Goal: Transaction & Acquisition: Purchase product/service

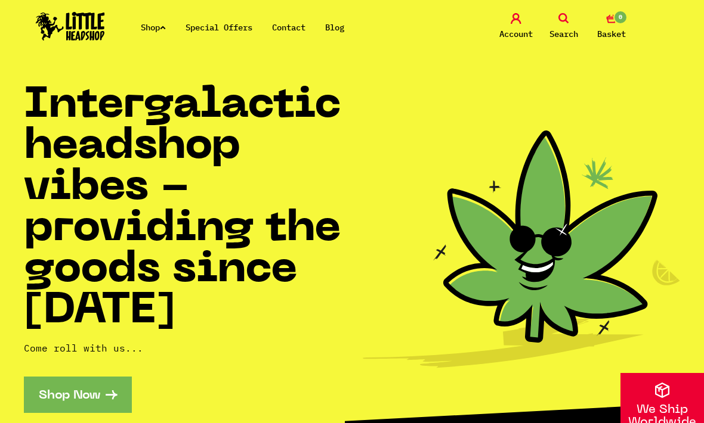
click at [153, 32] on link "Shop" at bounding box center [153, 27] width 25 height 11
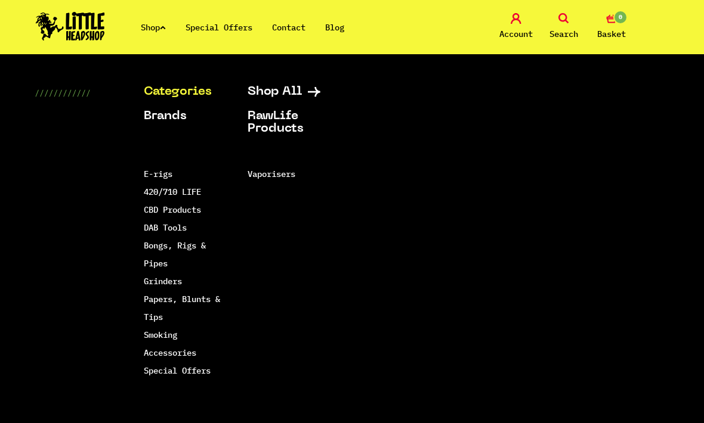
click at [530, 25] on link "Account" at bounding box center [516, 27] width 42 height 28
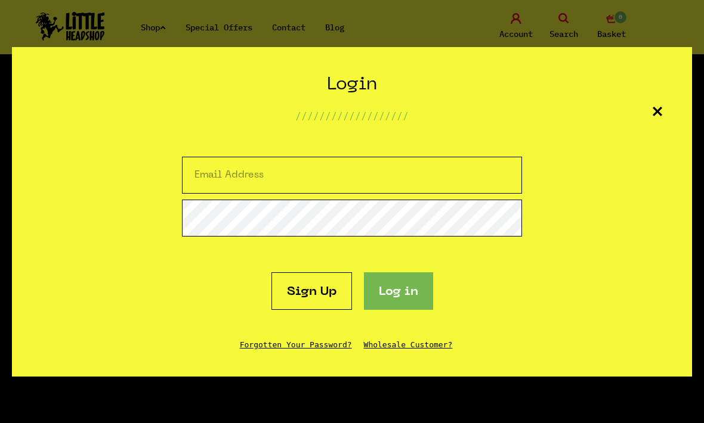
click at [573, 30] on section "Create Account /////////////////// Sign up Login /////////////////// Sign Up Lo…" at bounding box center [352, 211] width 704 height 423
click at [563, 17] on section "Create Account /////////////////// Sign up Login /////////////////// Sign Up Lo…" at bounding box center [352, 211] width 704 height 423
click at [644, 117] on div "Login /////////////////// Sign Up Log in Forgotten Your Password? Wholesale Cus…" at bounding box center [352, 212] width 680 height 330
click at [661, 112] on icon at bounding box center [657, 112] width 10 height 10
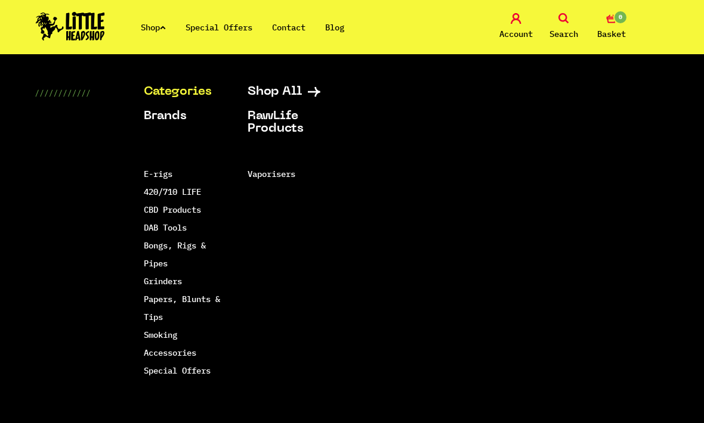
click at [569, 21] on link "Search" at bounding box center [564, 27] width 42 height 28
click at [567, 23] on icon at bounding box center [563, 18] width 11 height 11
click at [574, 13] on link "Search" at bounding box center [564, 27] width 42 height 28
click at [568, 31] on span "Search" at bounding box center [563, 34] width 29 height 14
click at [562, 25] on link "Search" at bounding box center [564, 27] width 42 height 28
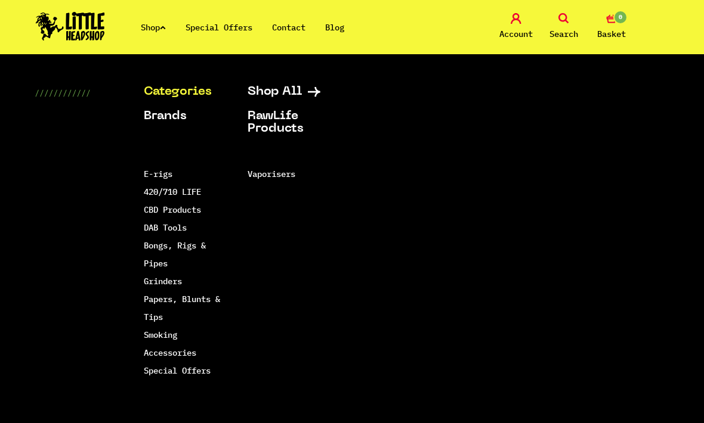
click at [282, 98] on link "Shop All" at bounding box center [291, 92] width 86 height 13
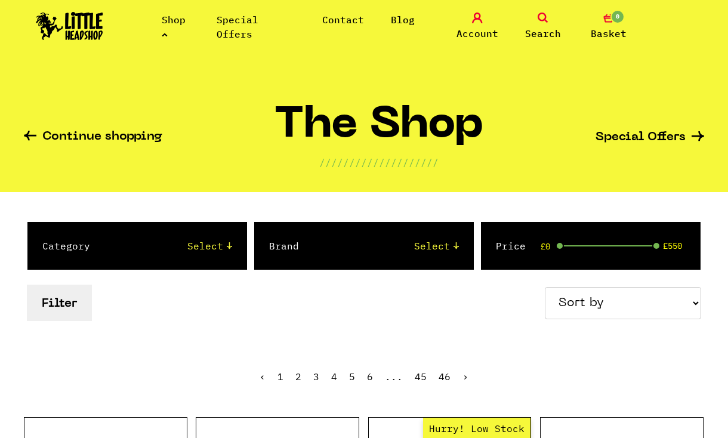
click at [546, 20] on icon at bounding box center [542, 18] width 11 height 11
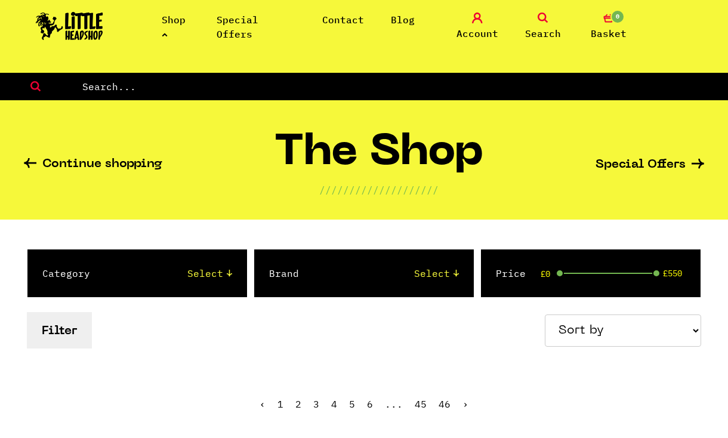
click at [533, 94] on input "text" at bounding box center [404, 87] width 647 height 16
type input "Scales"
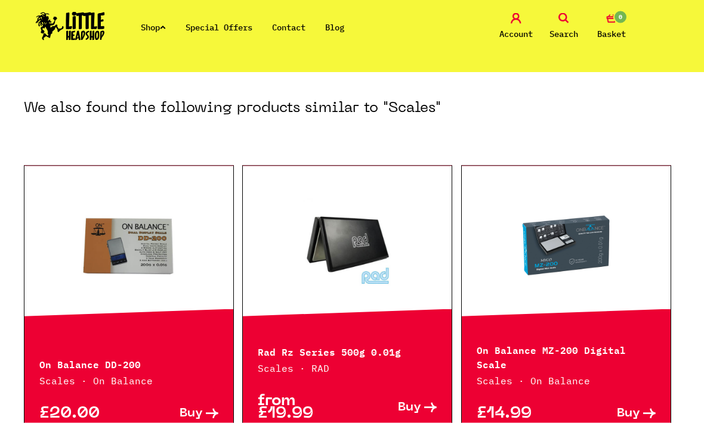
scroll to position [488, 0]
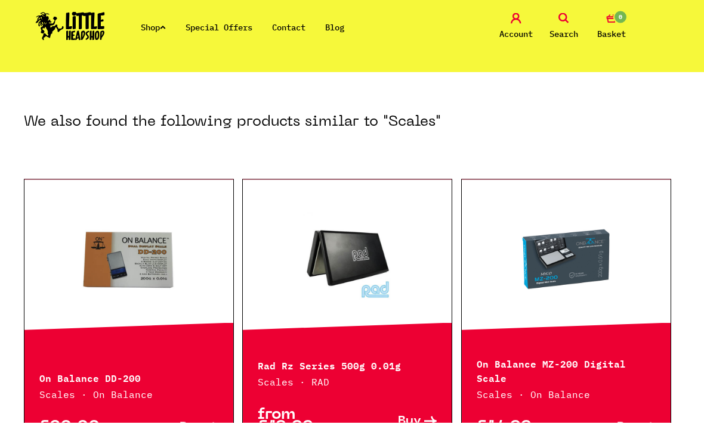
click at [623, 255] on link at bounding box center [566, 260] width 209 height 119
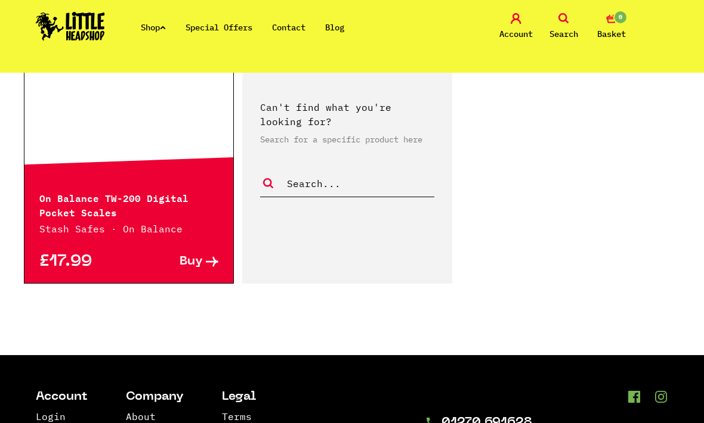
scroll to position [935, 0]
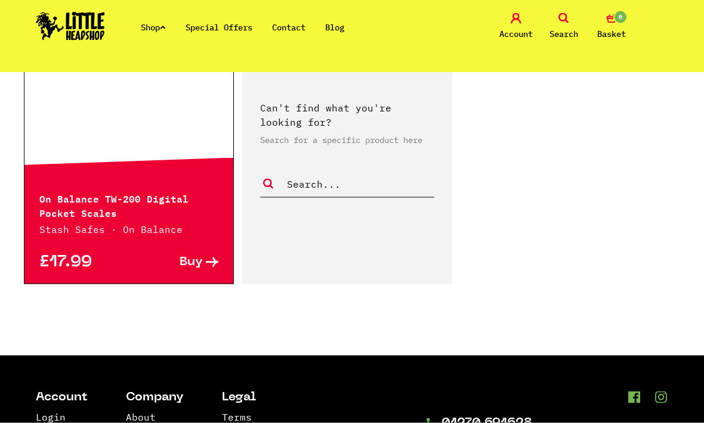
click at [122, 89] on link at bounding box center [128, 95] width 209 height 119
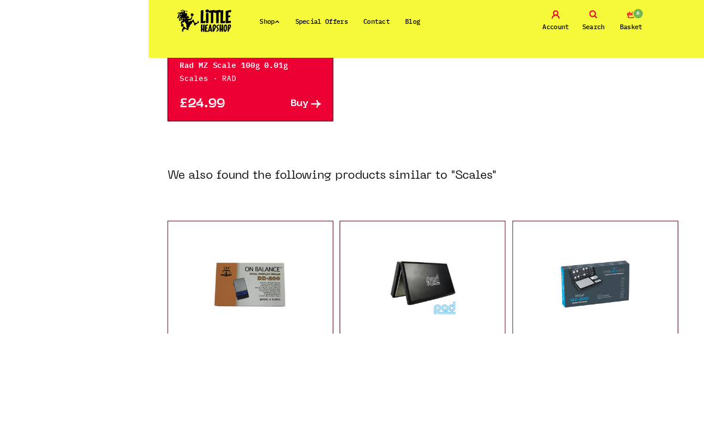
scroll to position [514, 0]
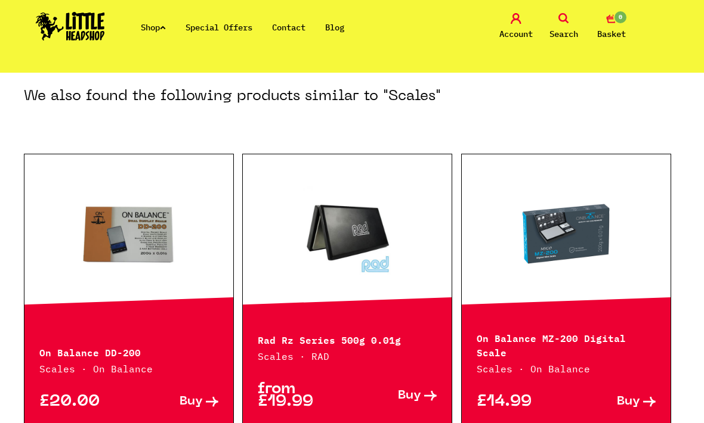
click at [364, 227] on link at bounding box center [347, 234] width 209 height 119
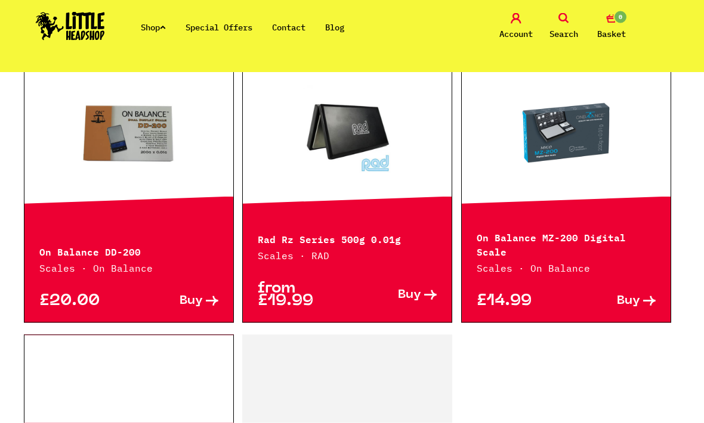
scroll to position [617, 0]
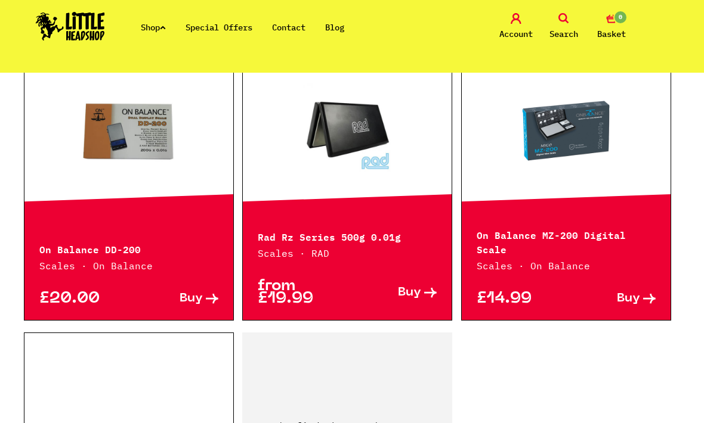
click at [593, 129] on link at bounding box center [566, 131] width 209 height 119
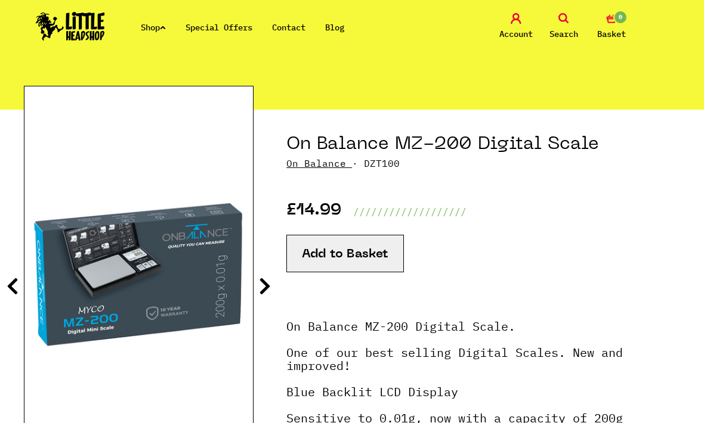
scroll to position [86, 0]
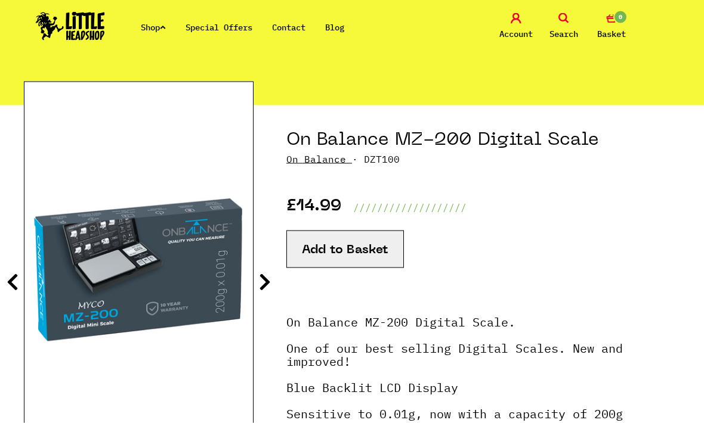
click at [269, 288] on icon at bounding box center [265, 282] width 12 height 19
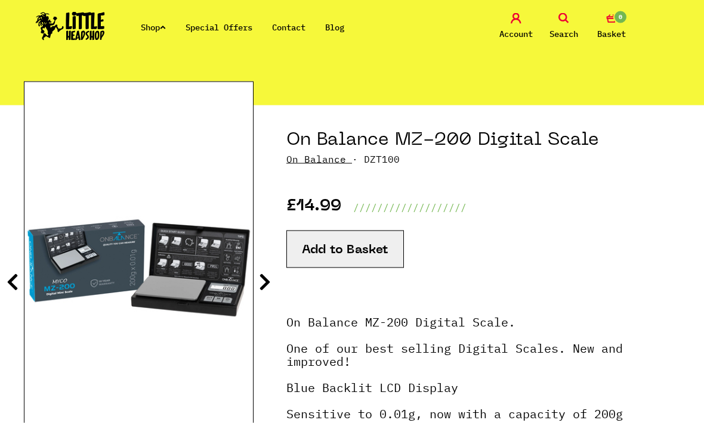
click at [264, 291] on icon at bounding box center [265, 282] width 12 height 19
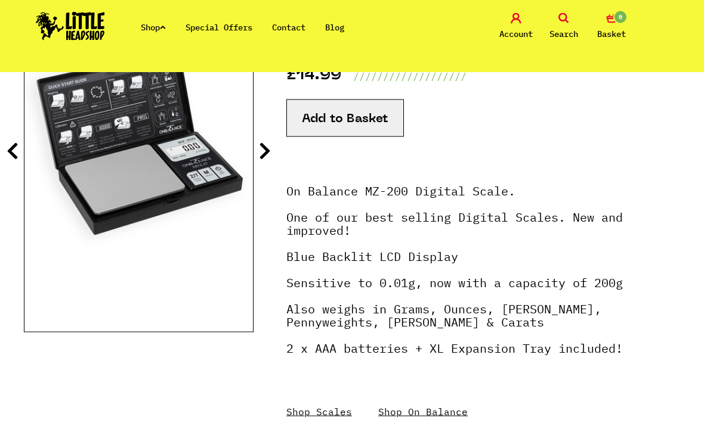
scroll to position [205, 0]
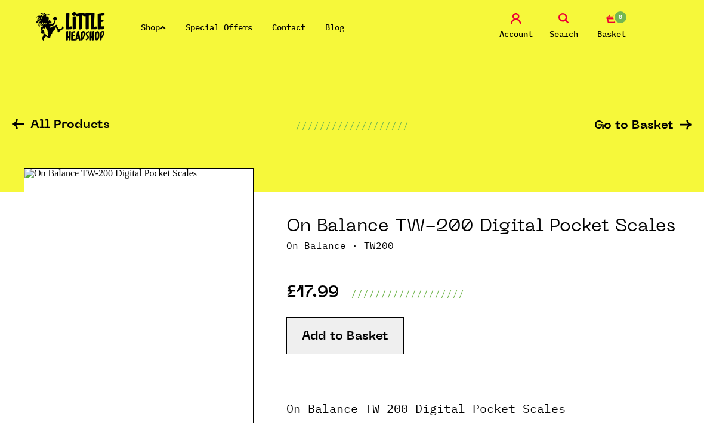
click at [170, 303] on img at bounding box center [139, 317] width 230 height 298
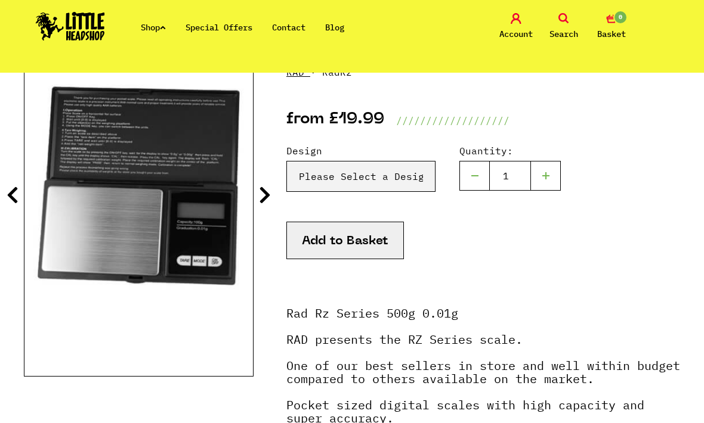
scroll to position [173, 0]
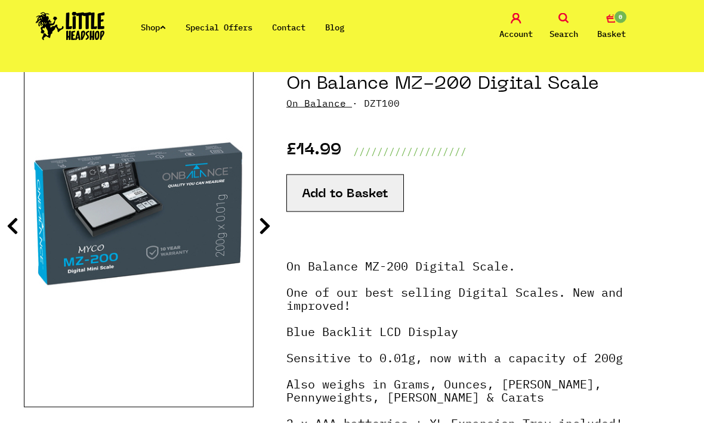
scroll to position [168, 0]
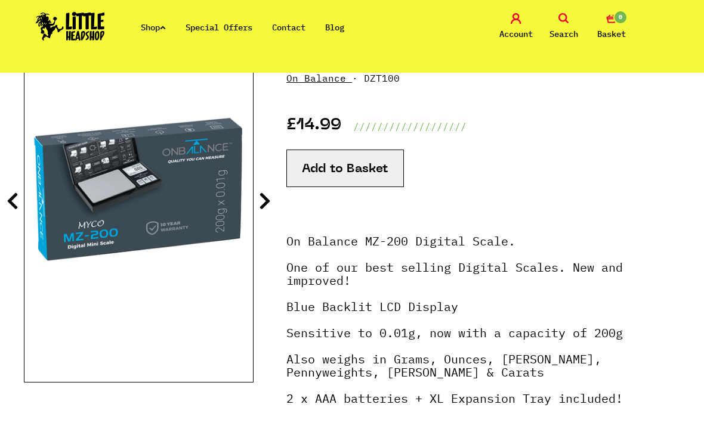
click at [384, 161] on button "Add to Basket" at bounding box center [344, 169] width 117 height 38
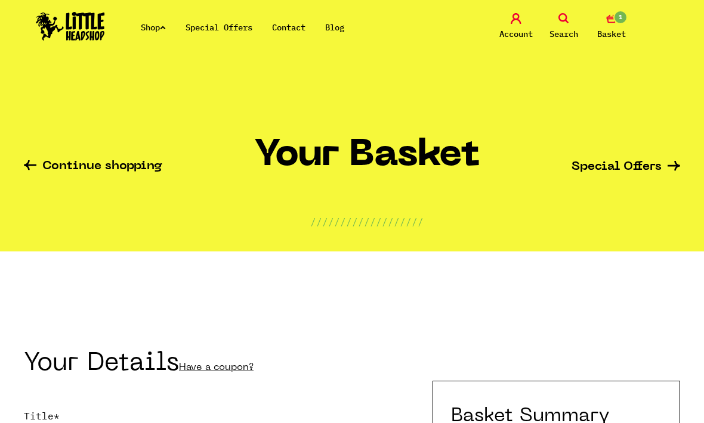
click at [568, 17] on icon at bounding box center [563, 18] width 11 height 11
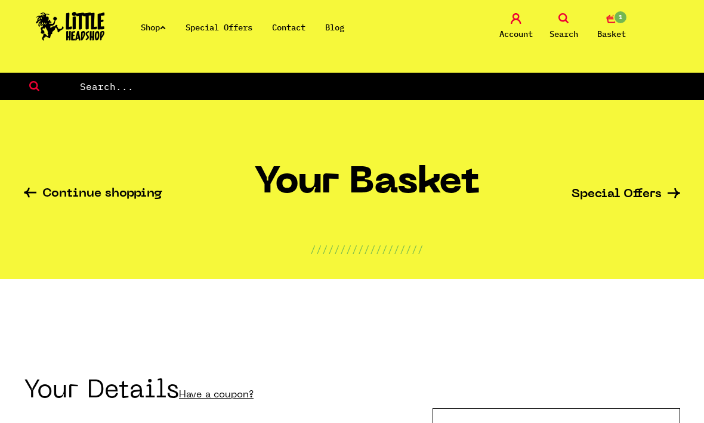
click at [553, 91] on input "text" at bounding box center [392, 87] width 626 height 16
type input "Rosin"
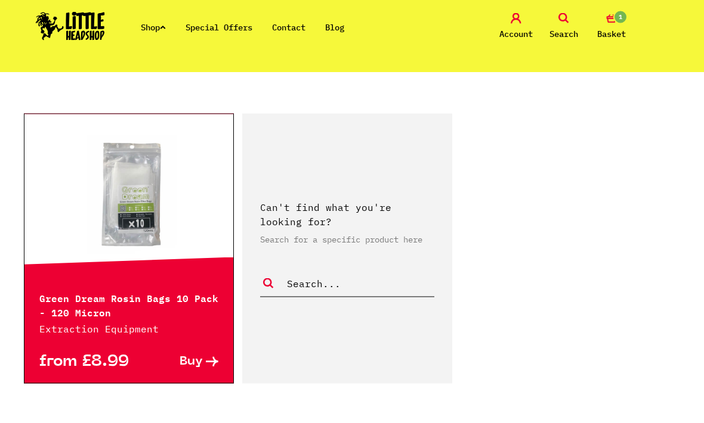
scroll to position [611, 0]
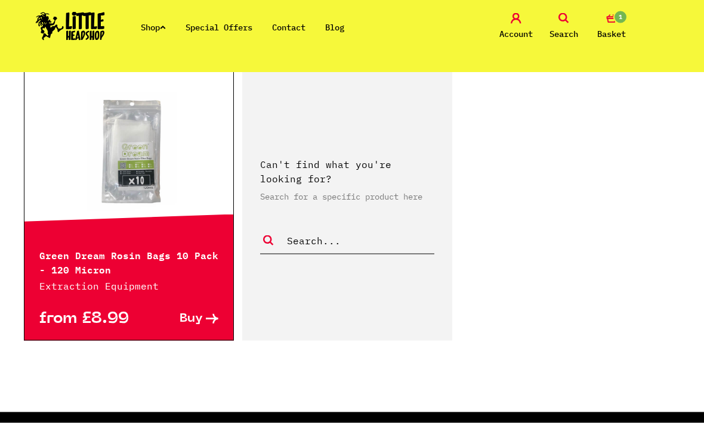
click at [123, 166] on link at bounding box center [128, 151] width 209 height 119
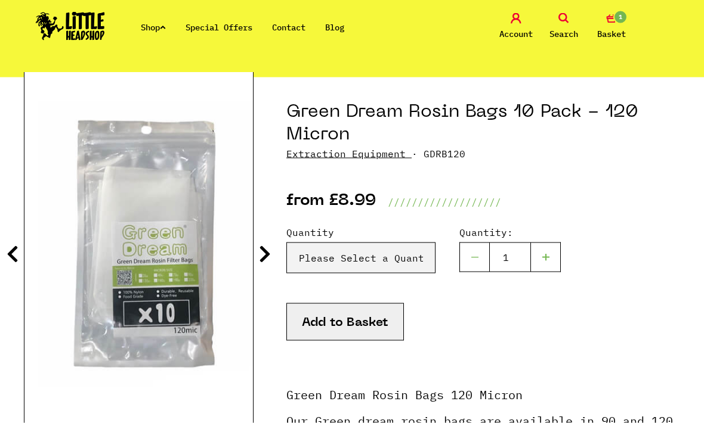
scroll to position [115, 0]
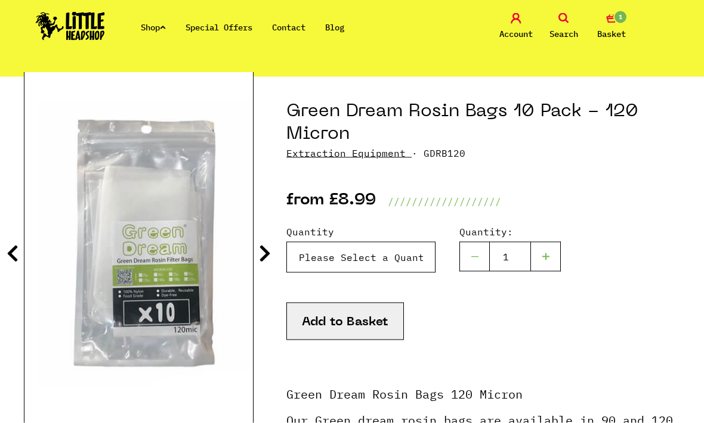
click at [415, 257] on select "Please Select a Quantity X 1 Pack - £8.99 X 3 Packs - £22.99" at bounding box center [360, 257] width 149 height 31
select select "1064"
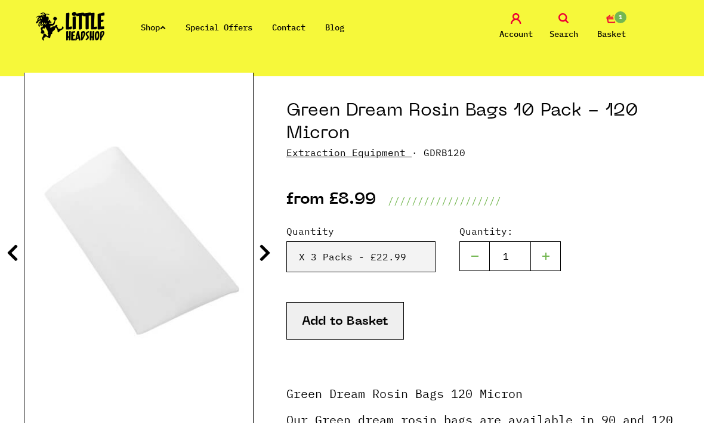
click at [395, 338] on button "Add to Basket" at bounding box center [344, 321] width 117 height 38
